Goal: Find specific page/section: Find specific page/section

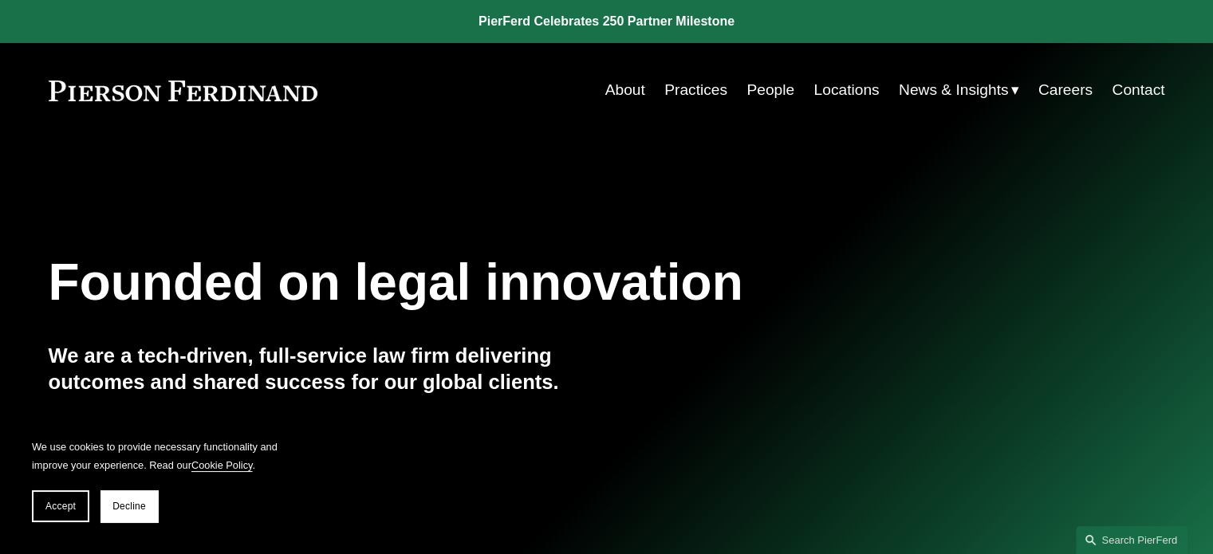
click at [1059, 89] on link "Careers" at bounding box center [1066, 90] width 54 height 30
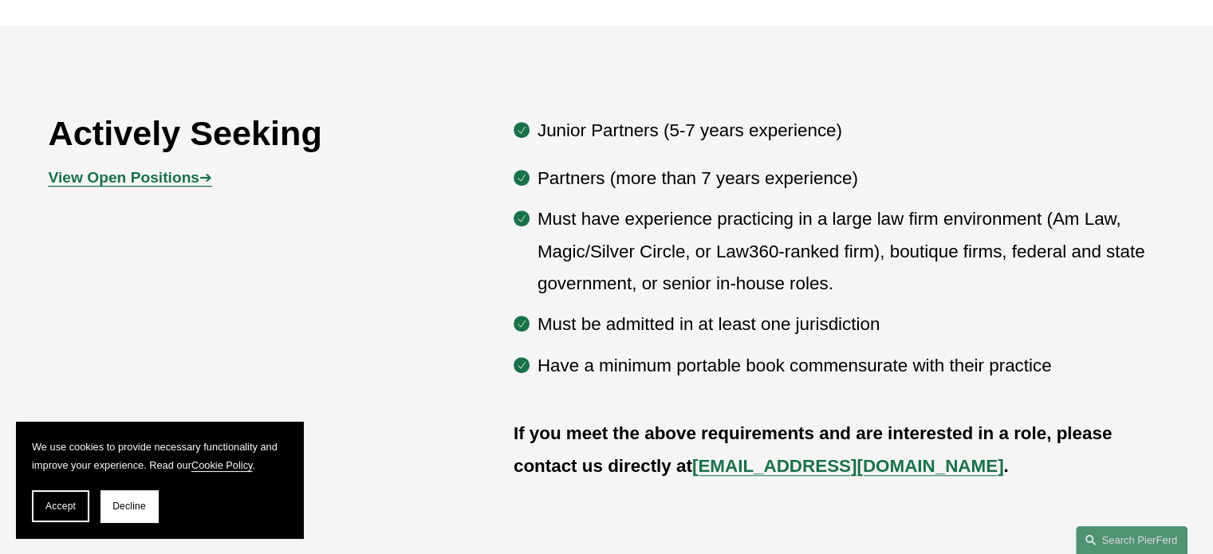
scroll to position [798, 0]
click at [144, 176] on strong "View Open Positions" at bounding box center [124, 177] width 151 height 17
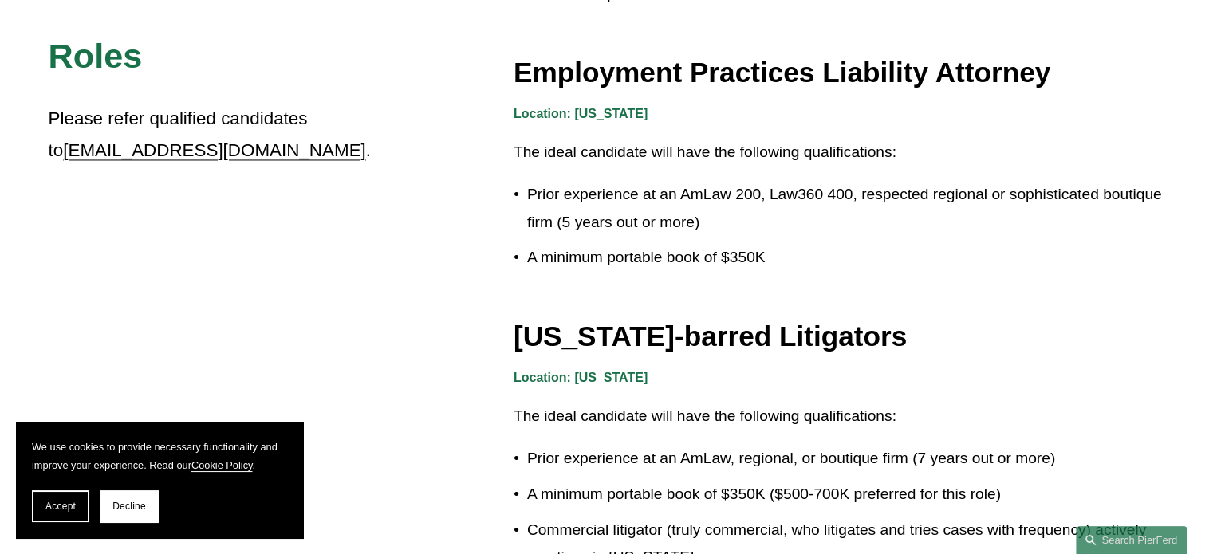
scroll to position [2712, 0]
